Goal: Information Seeking & Learning: Learn about a topic

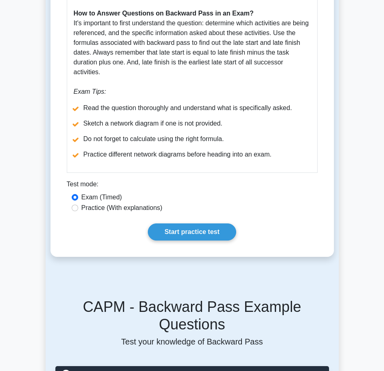
scroll to position [407, 0]
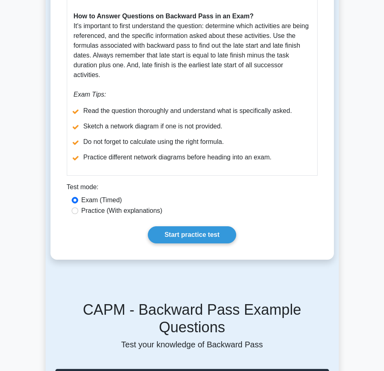
click at [130, 206] on label "Practice (With explanations)" at bounding box center [121, 211] width 81 height 10
click at [78, 207] on input "Practice (With explanations)" at bounding box center [75, 210] width 7 height 7
radio input "true"
click at [211, 226] on link "Start practice test" at bounding box center [192, 234] width 88 height 17
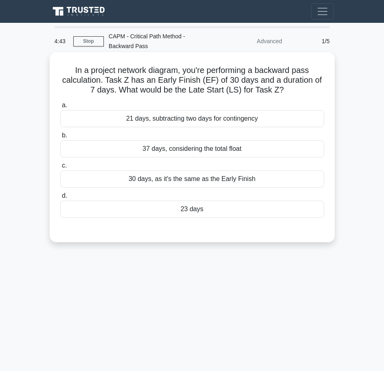
click at [236, 214] on div "23 days" at bounding box center [192, 208] width 264 height 17
click at [60, 198] on input "d. 23 days" at bounding box center [60, 195] width 0 height 5
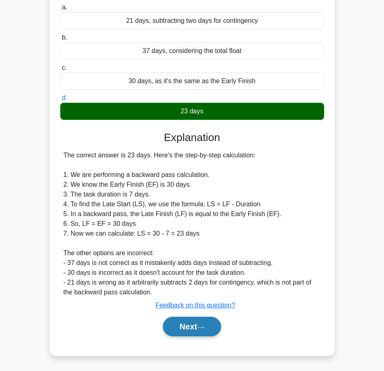
click at [208, 334] on button "Next" at bounding box center [192, 326] width 58 height 20
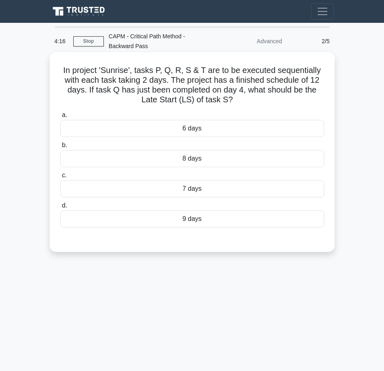
click at [193, 131] on div "6 days" at bounding box center [192, 128] width 264 height 17
click at [60, 118] on input "a. 6 days" at bounding box center [60, 114] width 0 height 5
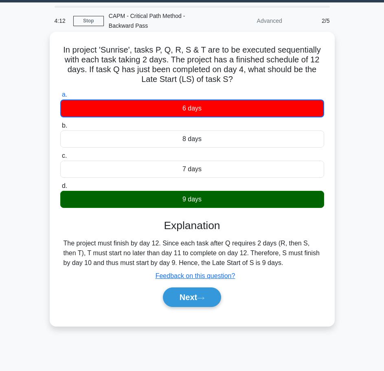
scroll to position [66, 0]
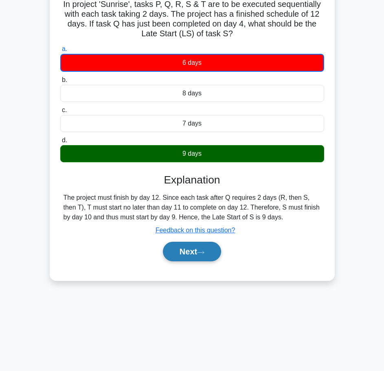
click at [200, 250] on button "Next" at bounding box center [192, 251] width 58 height 20
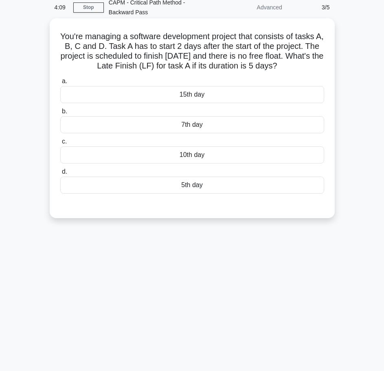
scroll to position [0, 0]
